Goal: Navigation & Orientation: Find specific page/section

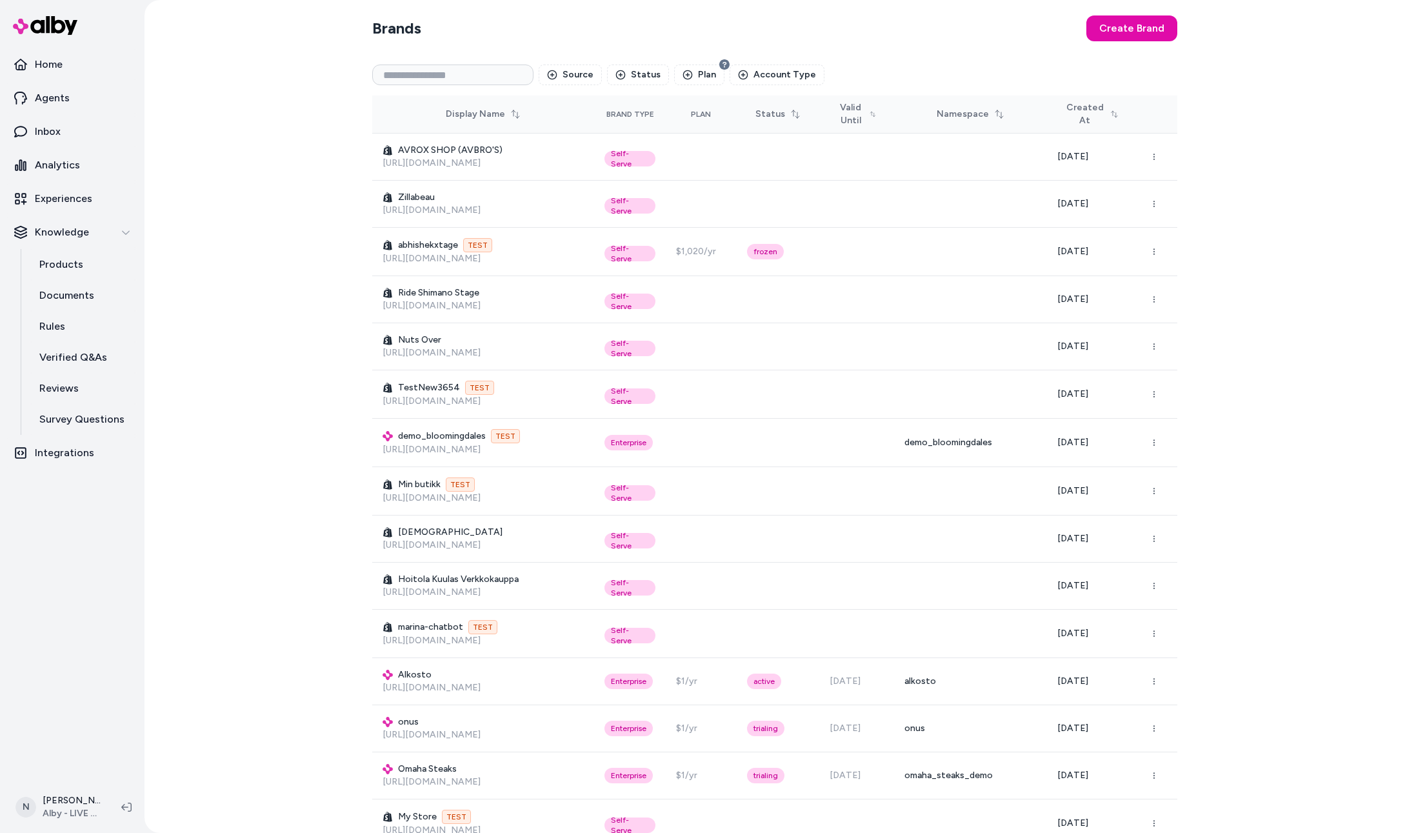
click at [60, 810] on html "Home Agents Inbox Analytics Experiences Knowledge Products Documents Rules Veri…" at bounding box center [702, 416] width 1405 height 833
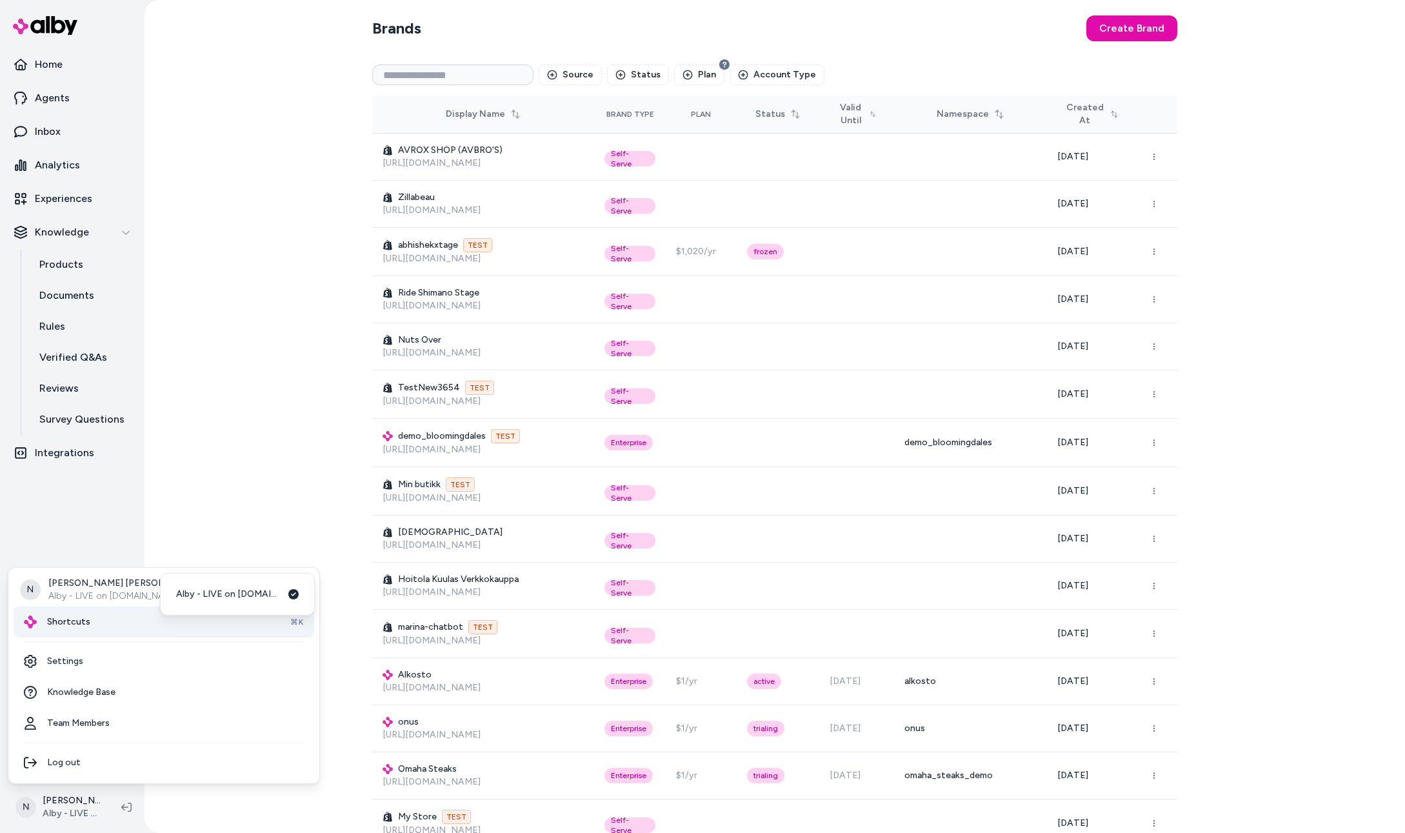
click at [89, 613] on div "Shortcuts ⌘K" at bounding box center [164, 622] width 301 height 31
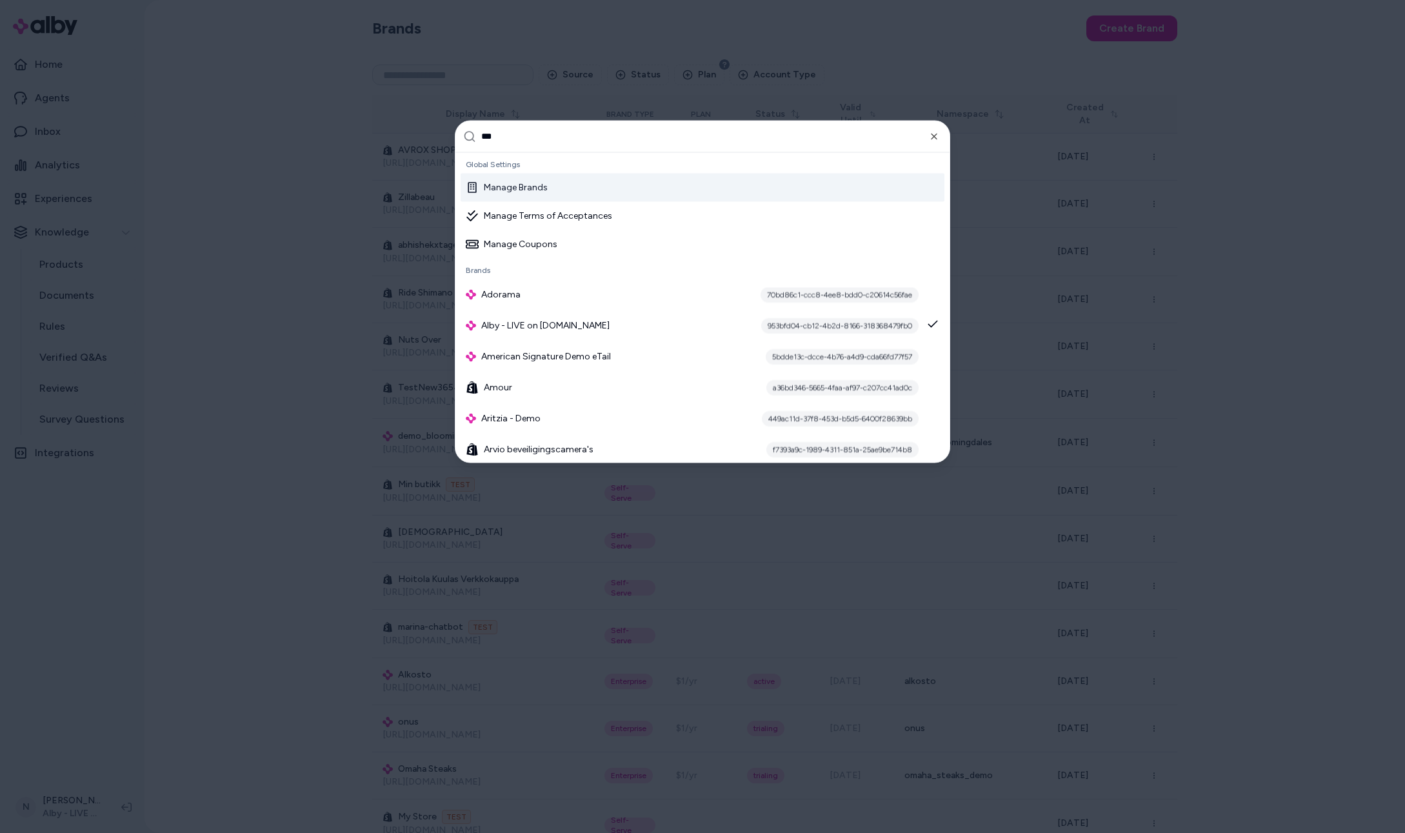
type input "****"
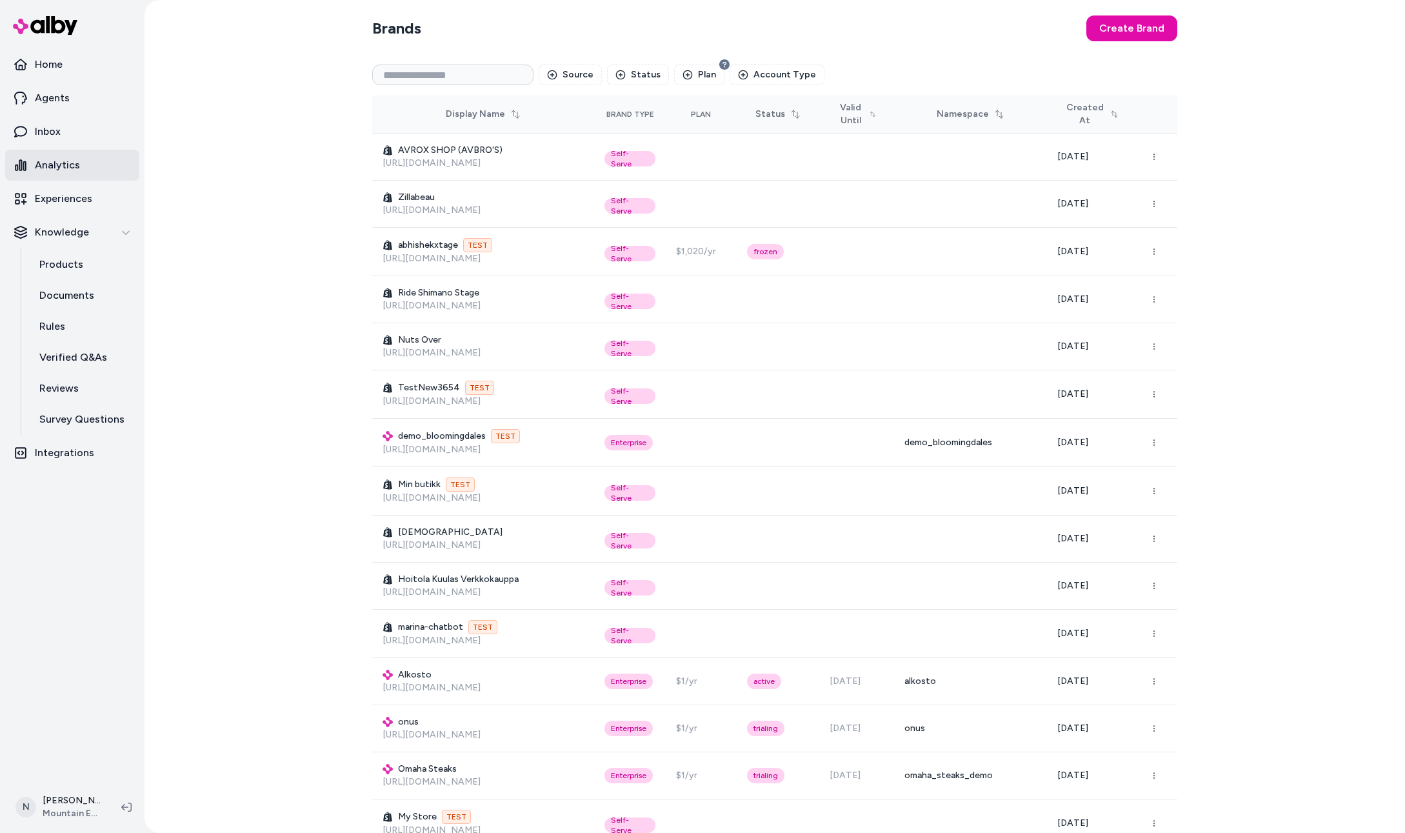
click at [32, 168] on link "Analytics" at bounding box center [72, 165] width 134 height 31
